Goal: Transaction & Acquisition: Book appointment/travel/reservation

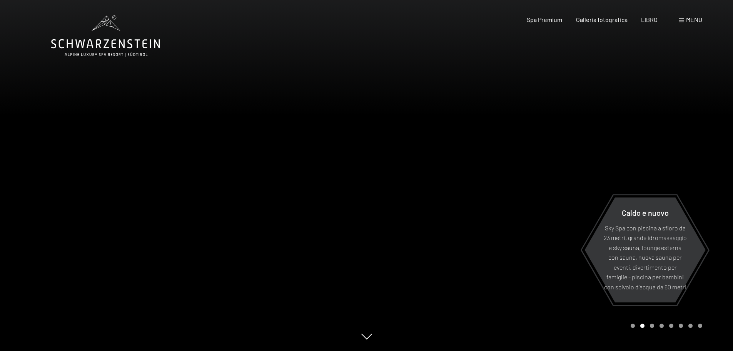
click at [686, 19] on font "menu" at bounding box center [694, 19] width 16 height 7
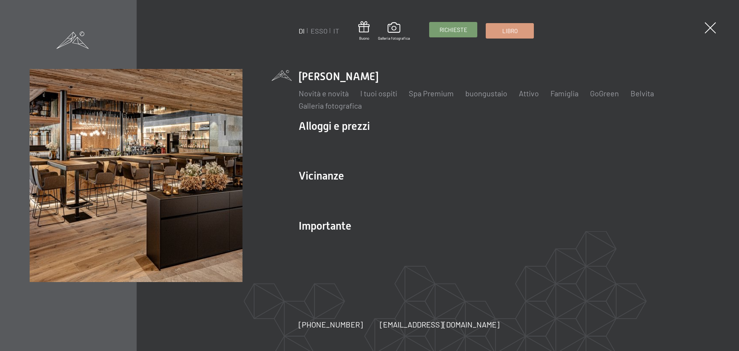
click at [446, 26] on font "Richieste" at bounding box center [454, 29] width 28 height 7
click at [559, 92] on font "Famiglia" at bounding box center [565, 93] width 28 height 9
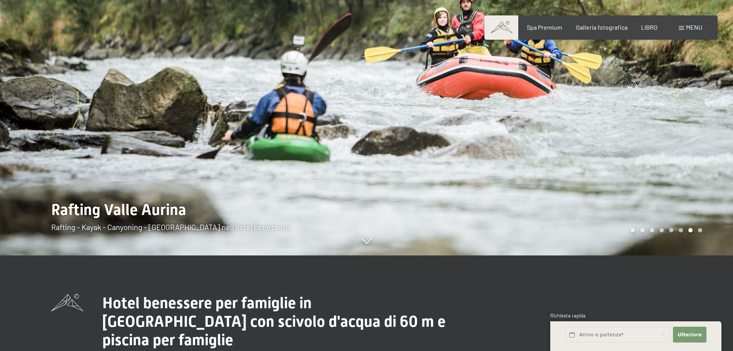
scroll to position [39, 0]
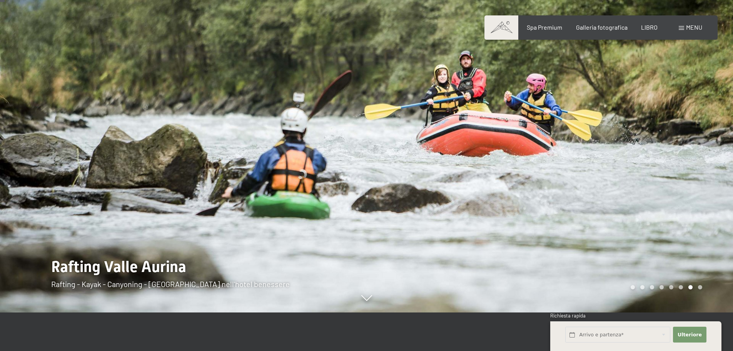
drag, startPoint x: 433, startPoint y: 138, endPoint x: 268, endPoint y: 122, distance: 166.0
click at [282, 312] on div at bounding box center [366, 312] width 631 height 0
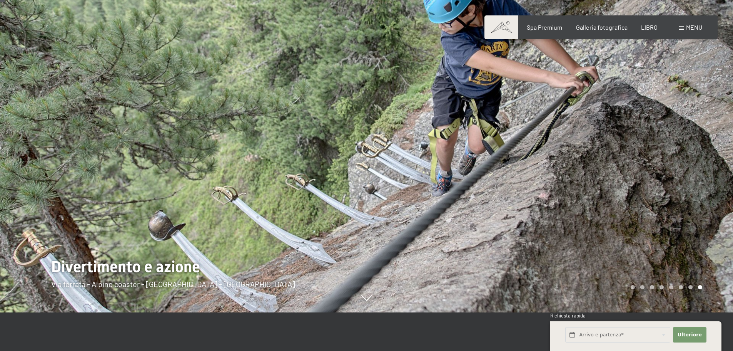
drag, startPoint x: 469, startPoint y: 142, endPoint x: 429, endPoint y: 91, distance: 65.5
click at [429, 91] on div at bounding box center [550, 136] width 367 height 351
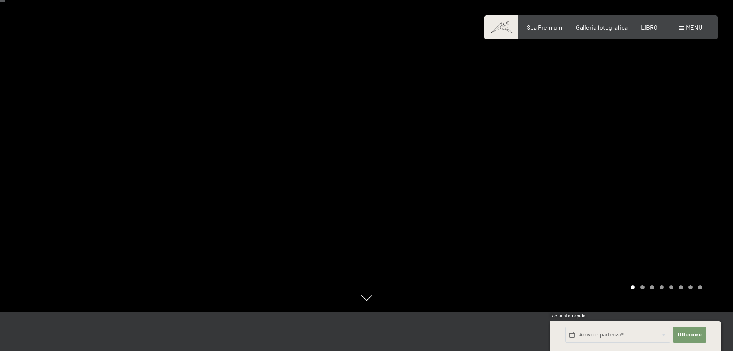
click at [429, 91] on div at bounding box center [550, 136] width 367 height 351
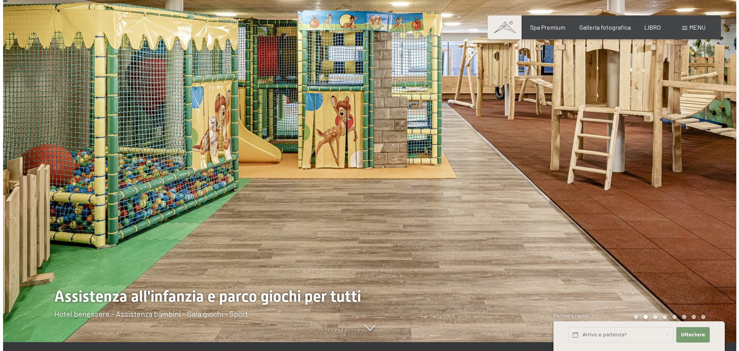
scroll to position [0, 0]
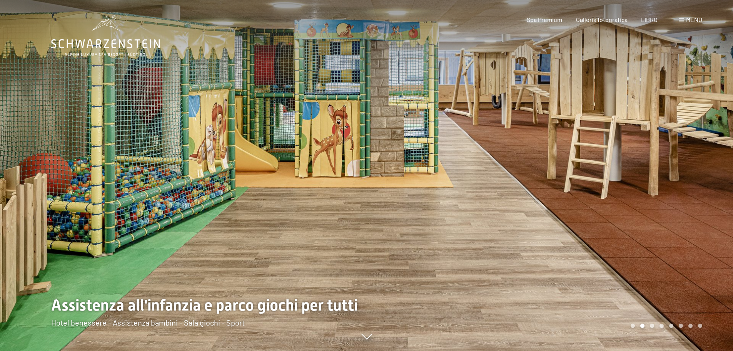
click at [425, 168] on div at bounding box center [550, 175] width 367 height 351
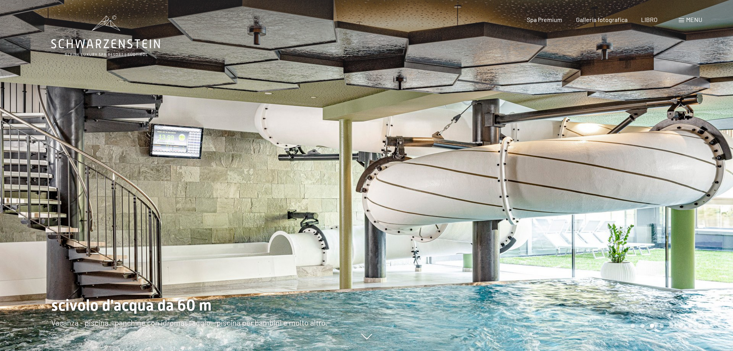
click at [425, 166] on div at bounding box center [550, 175] width 367 height 351
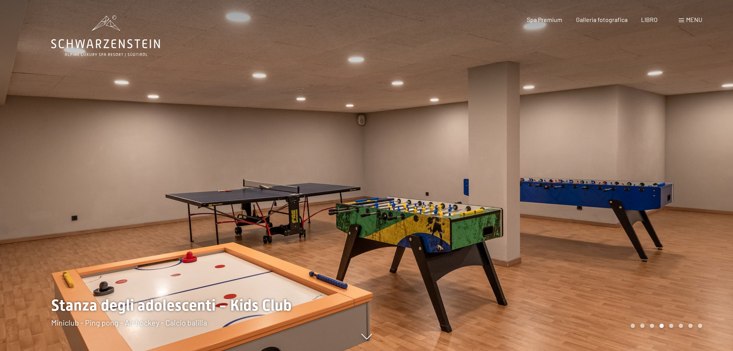
click at [425, 166] on div at bounding box center [550, 175] width 367 height 351
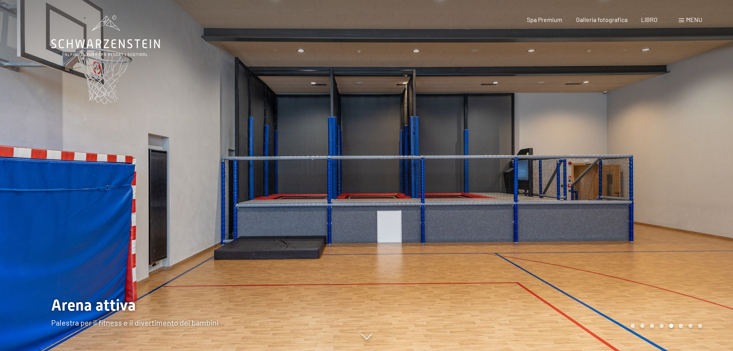
click at [425, 166] on div at bounding box center [550, 175] width 367 height 351
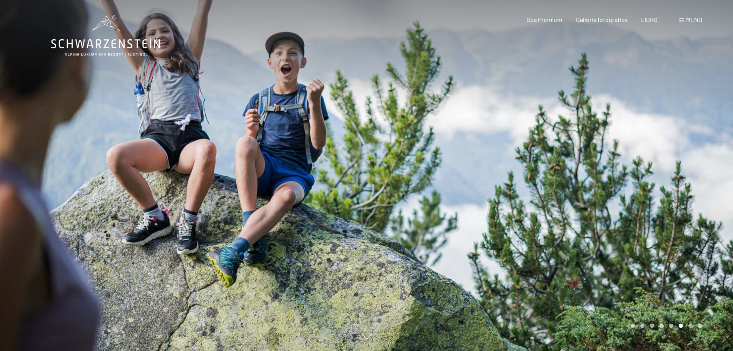
click at [425, 166] on div at bounding box center [550, 175] width 367 height 351
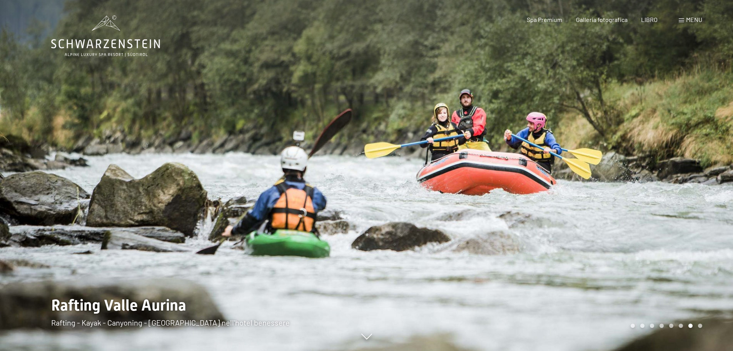
click at [430, 161] on div at bounding box center [550, 175] width 367 height 351
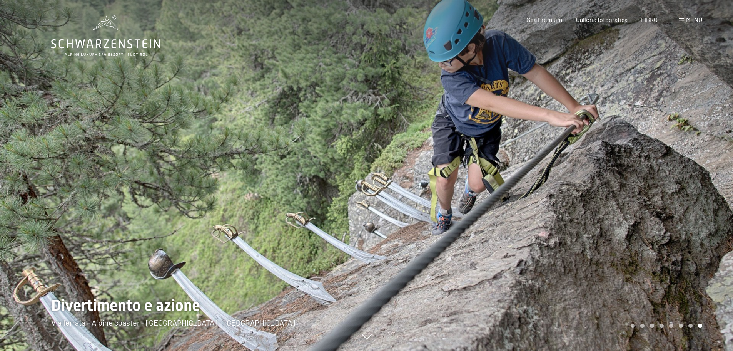
click at [430, 161] on div at bounding box center [550, 175] width 367 height 351
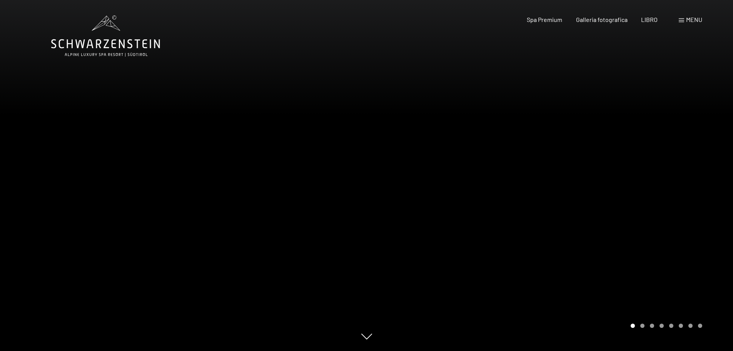
click at [683, 16] on div "menu" at bounding box center [690, 19] width 23 height 8
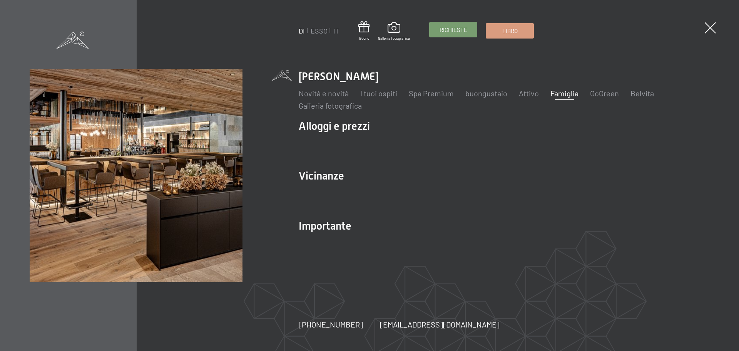
click at [455, 31] on font "Richieste" at bounding box center [454, 29] width 28 height 7
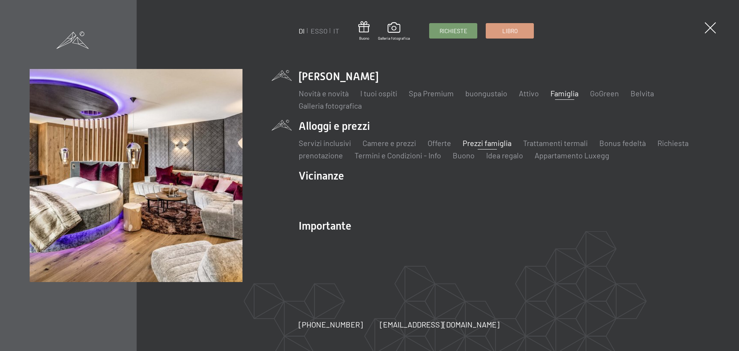
click at [485, 146] on font "Prezzi famiglia" at bounding box center [487, 142] width 49 height 9
click at [487, 139] on font "Prezzi famiglia" at bounding box center [487, 142] width 49 height 9
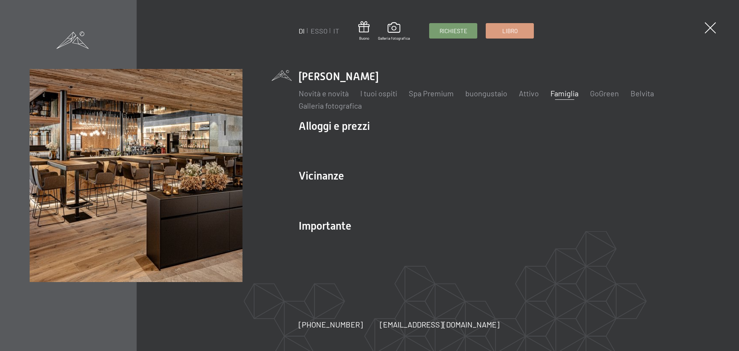
drag, startPoint x: 401, startPoint y: 79, endPoint x: 293, endPoint y: 78, distance: 108.2
click at [293, 78] on div "DI ESSO IT Buono Galleria fotografica Richieste Libro DI ESSO IT Lo Schwarzenst…" at bounding box center [370, 175] width 680 height 213
copy font "[PERSON_NAME]"
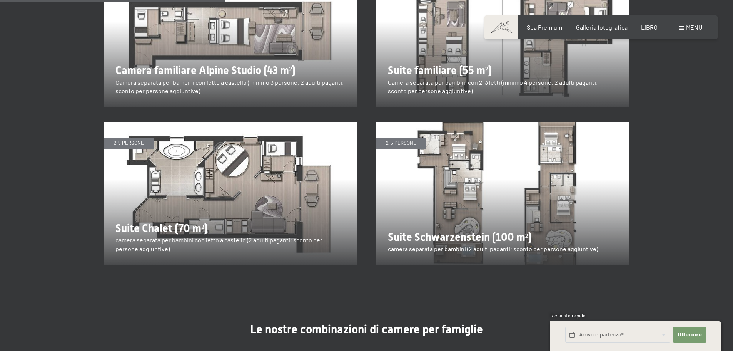
scroll to position [886, 0]
